Goal: Task Accomplishment & Management: Manage account settings

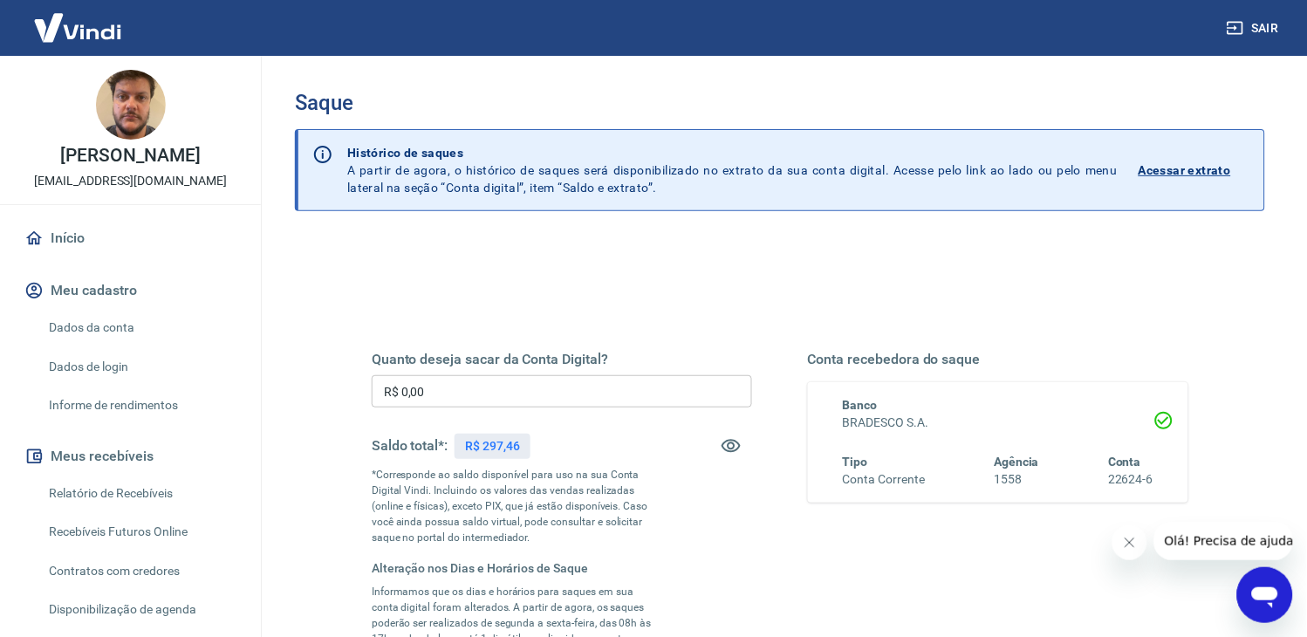
click at [80, 328] on link "Dados da conta" at bounding box center [141, 328] width 198 height 36
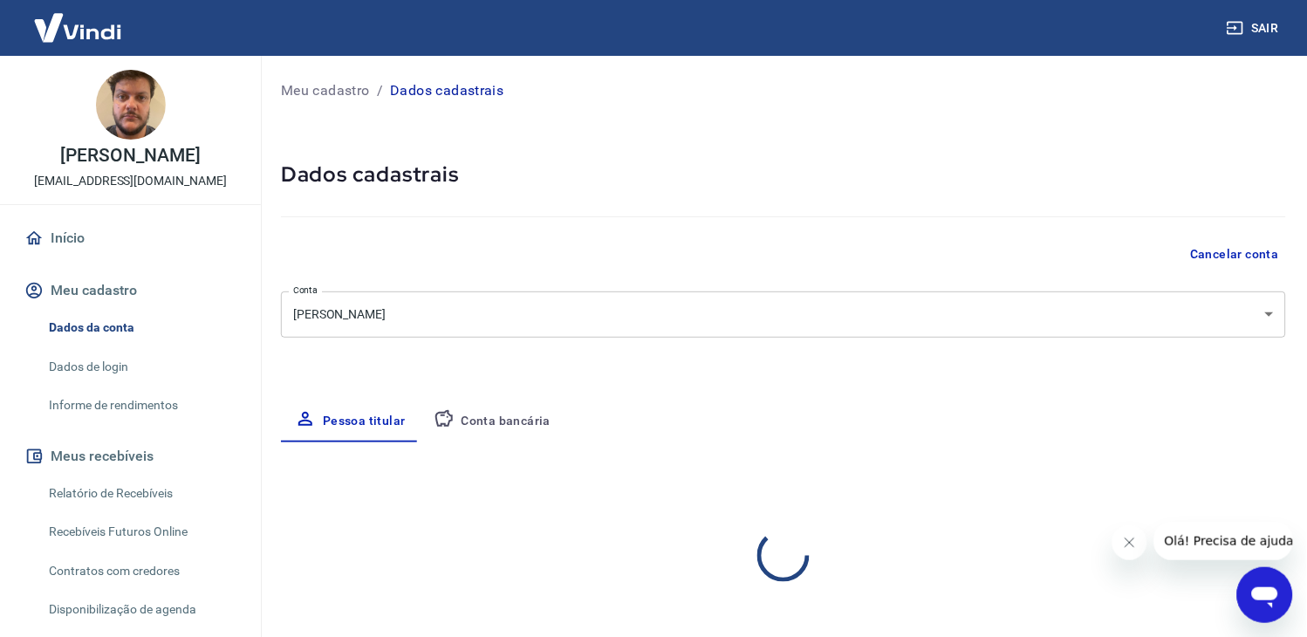
select select "MG"
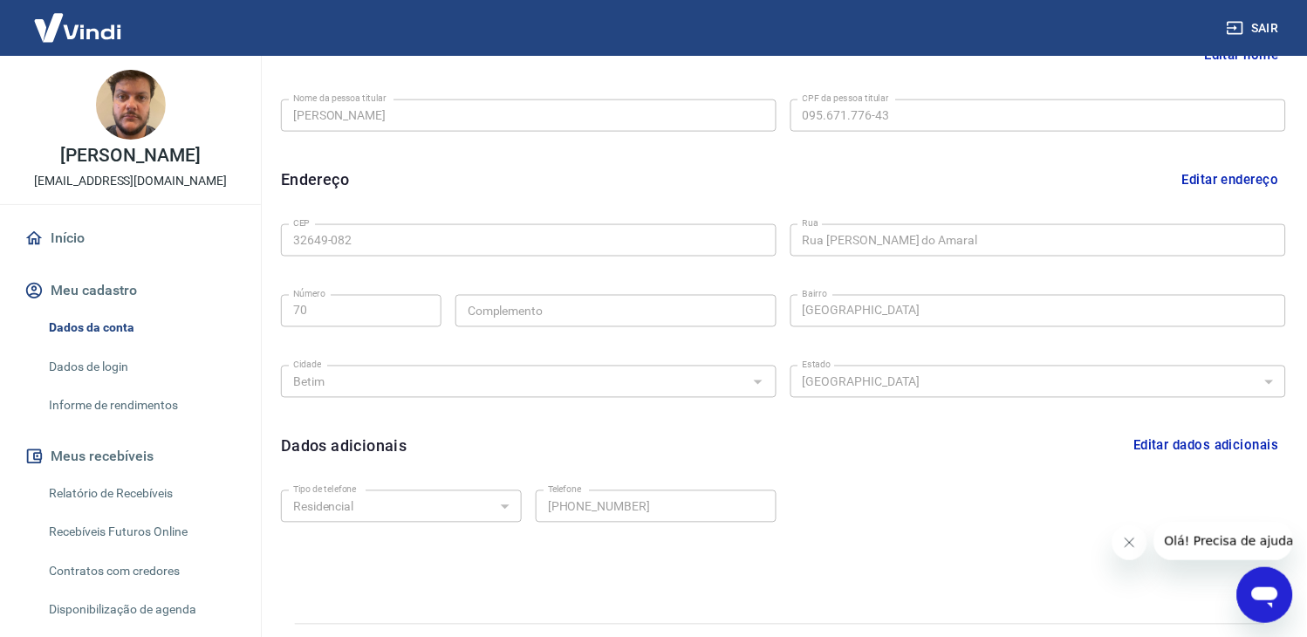
scroll to position [480, 0]
